Goal: Navigation & Orientation: Find specific page/section

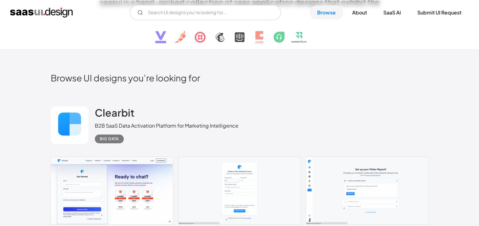
scroll to position [71, 0]
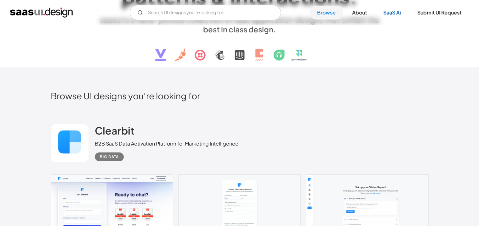
click at [387, 14] on link "SaaS Ai" at bounding box center [392, 13] width 33 height 14
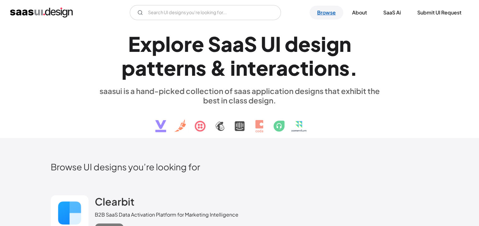
click at [325, 12] on link "Browse" at bounding box center [327, 13] width 34 height 14
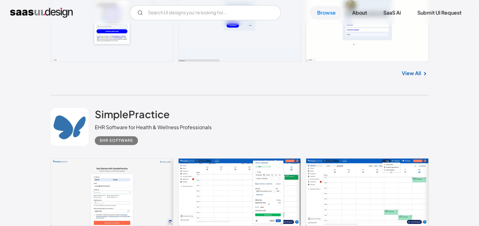
click at [162, 146] on div "SimplePractice EHR Software for Health & Wellness Professionals EHR Software" at bounding box center [240, 126] width 378 height 63
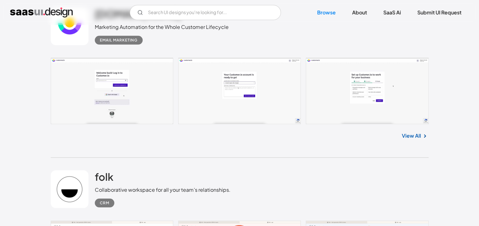
scroll to position [1853, 0]
click at [151, 89] on link at bounding box center [240, 90] width 378 height 66
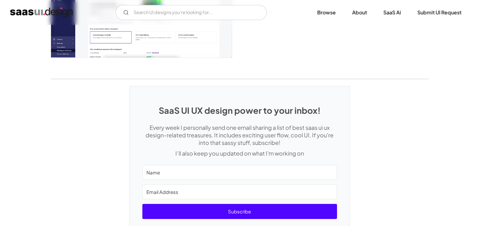
scroll to position [1717, 0]
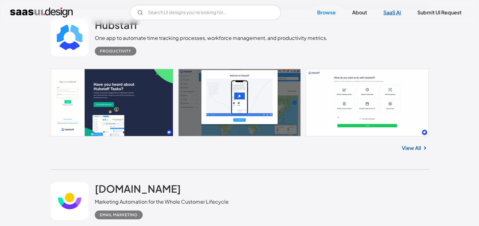
scroll to position [1677, 0]
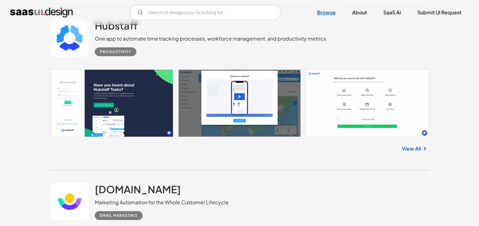
click at [324, 10] on link "Browse" at bounding box center [327, 13] width 34 height 14
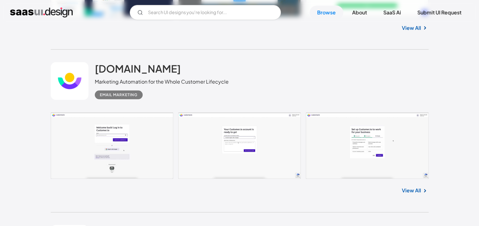
scroll to position [1795, 0]
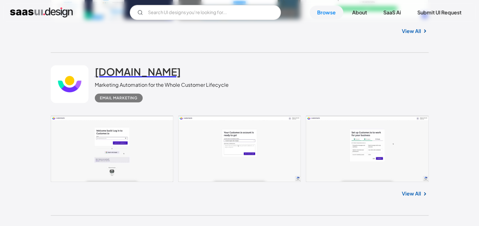
click at [135, 75] on h2 "[DOMAIN_NAME]" at bounding box center [138, 71] width 86 height 13
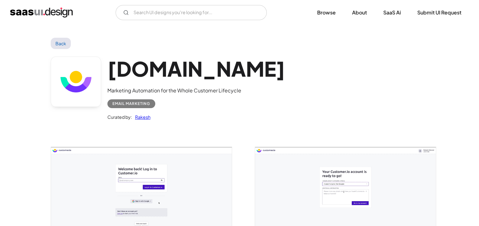
click at [327, 12] on link "Browse" at bounding box center [327, 13] width 34 height 14
